Goal: Transaction & Acquisition: Purchase product/service

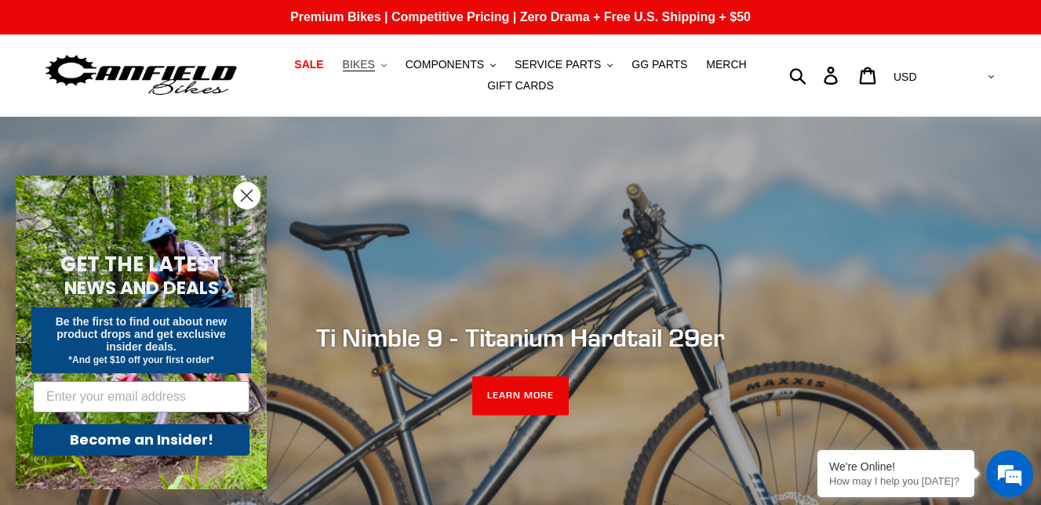
click at [360, 70] on span "BIKES" at bounding box center [359, 64] width 32 height 13
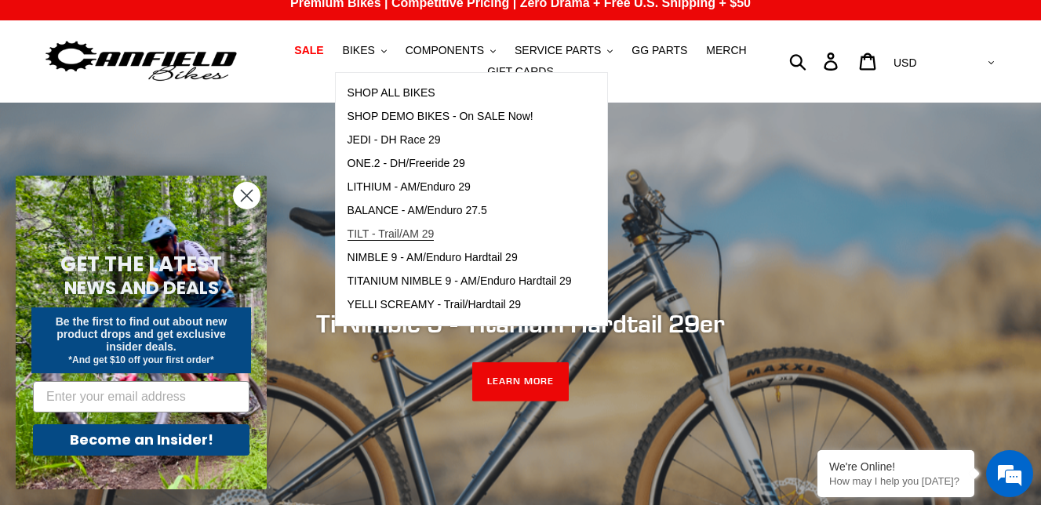
click at [425, 235] on span "TILT - Trail/AM 29" at bounding box center [391, 234] width 87 height 13
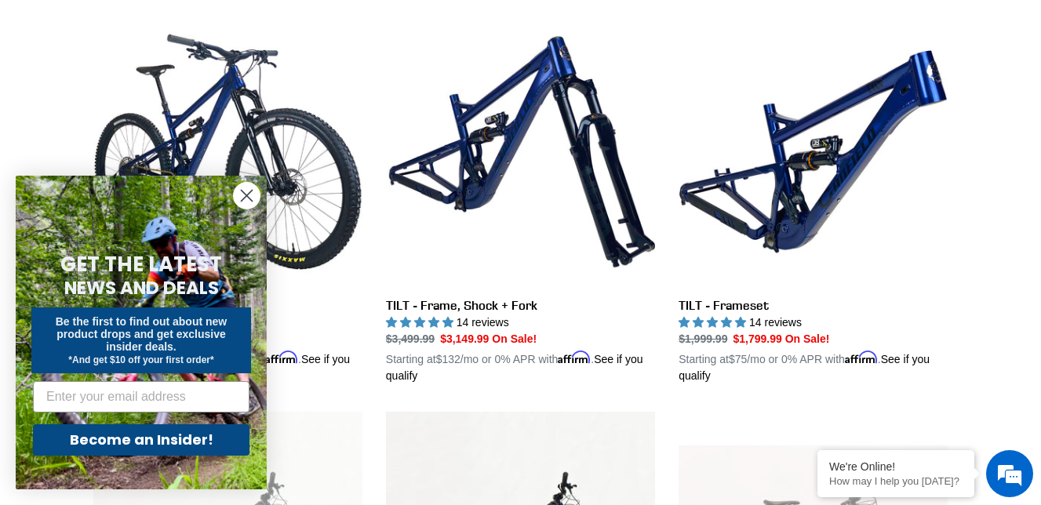
click at [246, 201] on circle "Close dialog" at bounding box center [247, 196] width 26 height 26
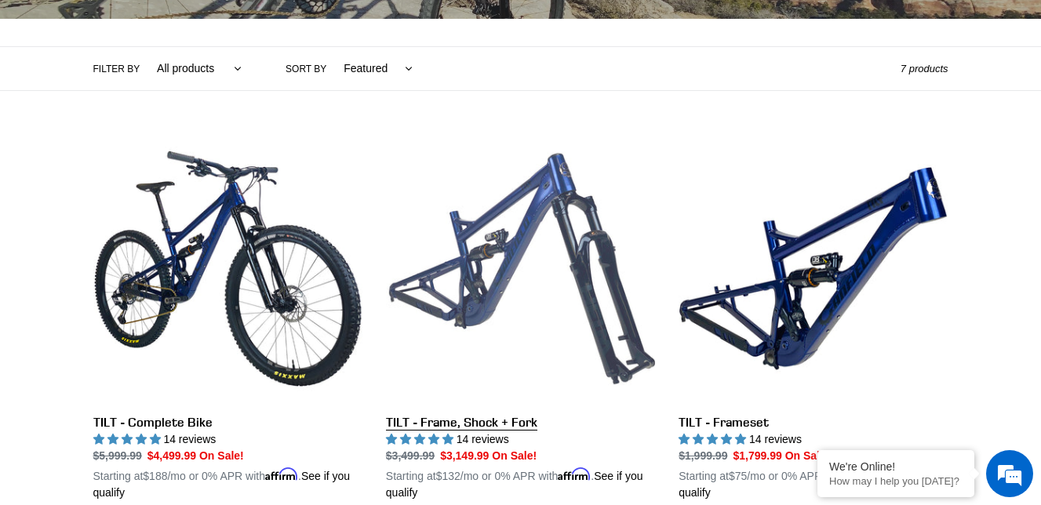
scroll to position [362, 0]
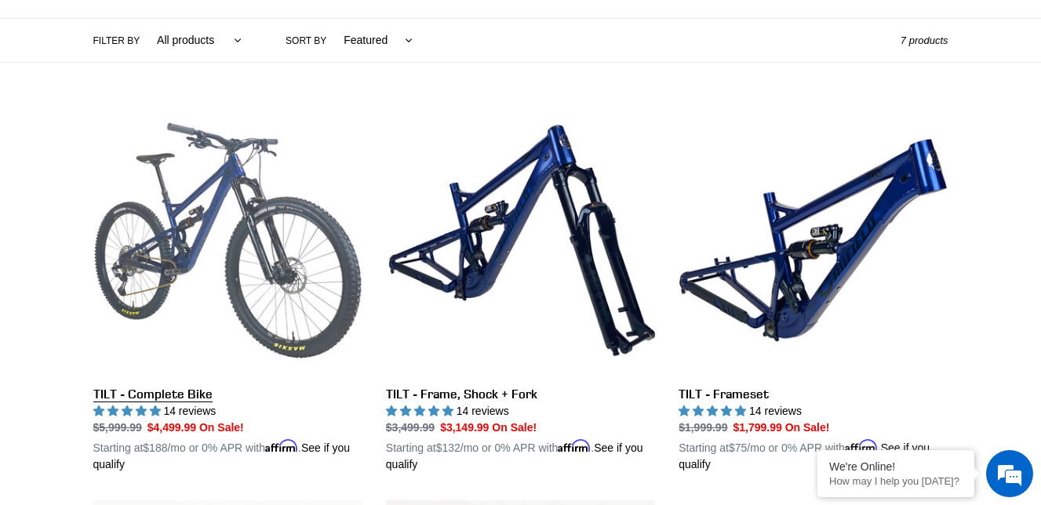
click at [322, 268] on link "TILT - Complete Bike" at bounding box center [227, 289] width 269 height 367
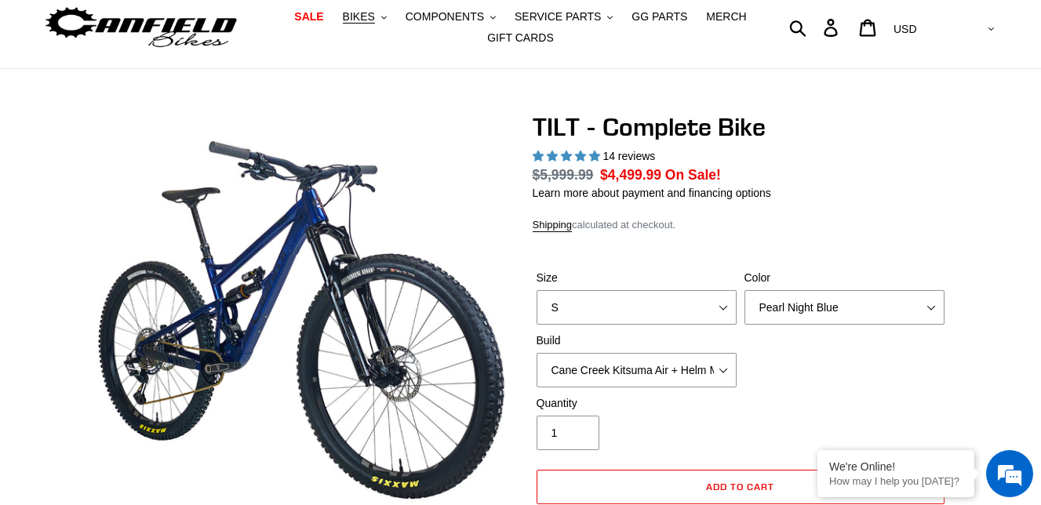
scroll to position [226, 0]
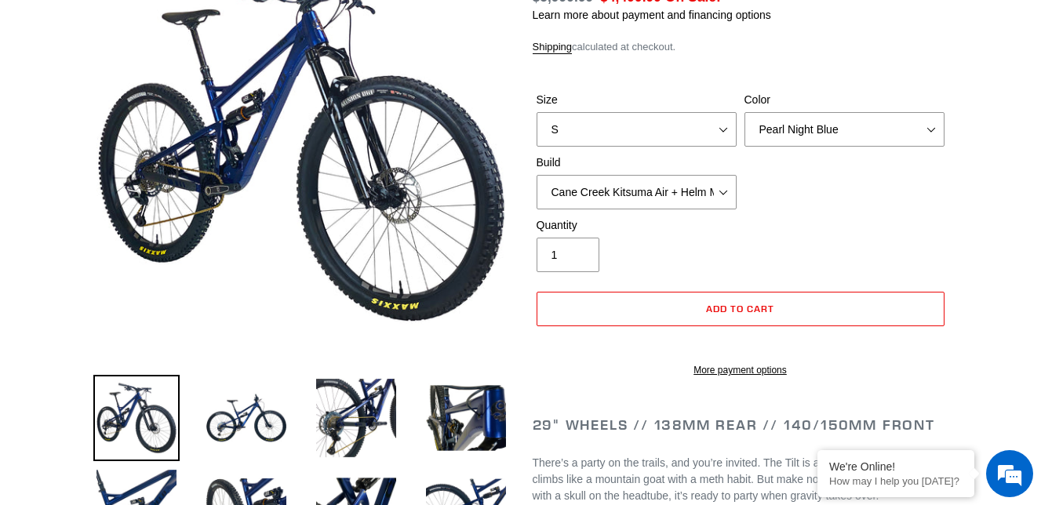
select select "highest-rating"
click at [234, 379] on img at bounding box center [246, 418] width 86 height 86
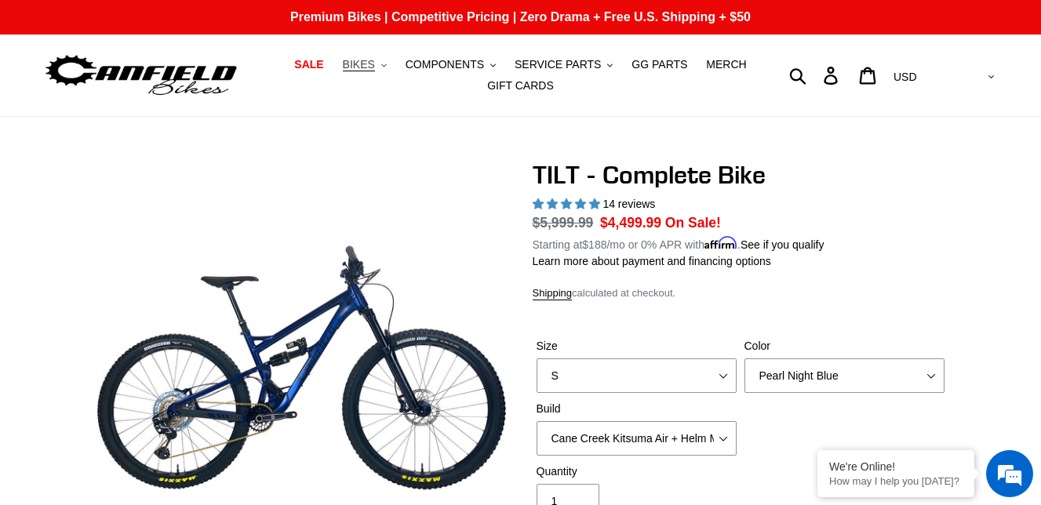
click at [366, 69] on span "BIKES" at bounding box center [359, 64] width 32 height 13
click at [310, 69] on span "SALE" at bounding box center [308, 64] width 29 height 13
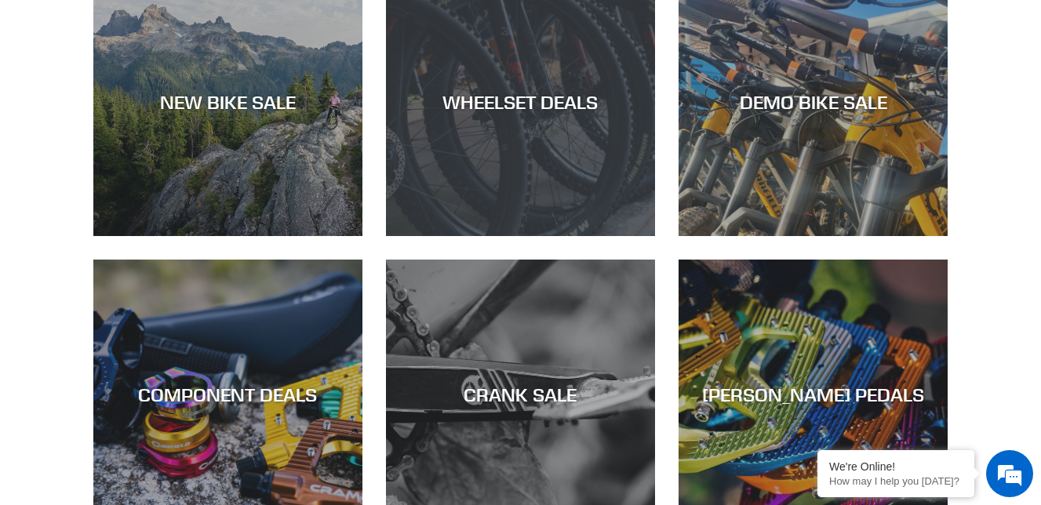
click at [463, 236] on div "WHEELSET DEALS" at bounding box center [520, 236] width 269 height 0
